Goal: Find contact information: Find contact information

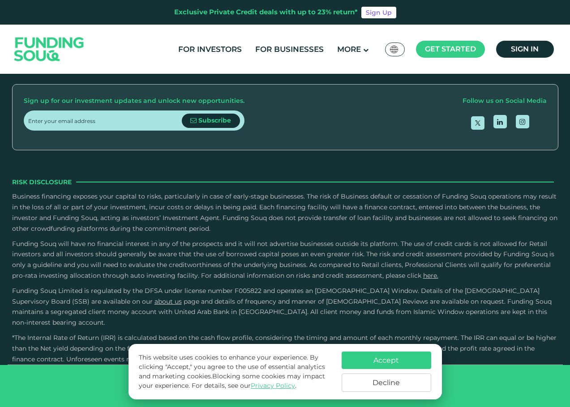
type tc-range-slider "4"
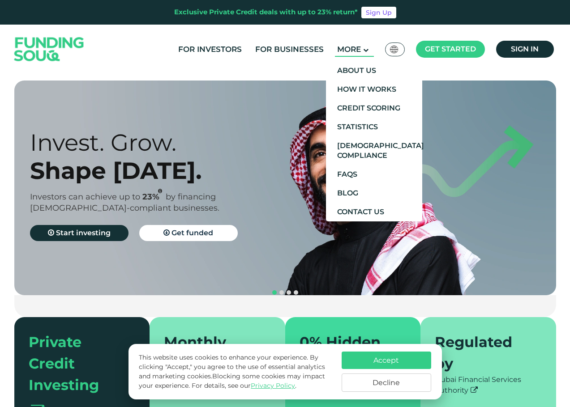
click at [360, 48] on span "More" at bounding box center [349, 49] width 24 height 9
click at [364, 213] on link "Contact Us" at bounding box center [374, 212] width 96 height 19
